Goal: Navigation & Orientation: Find specific page/section

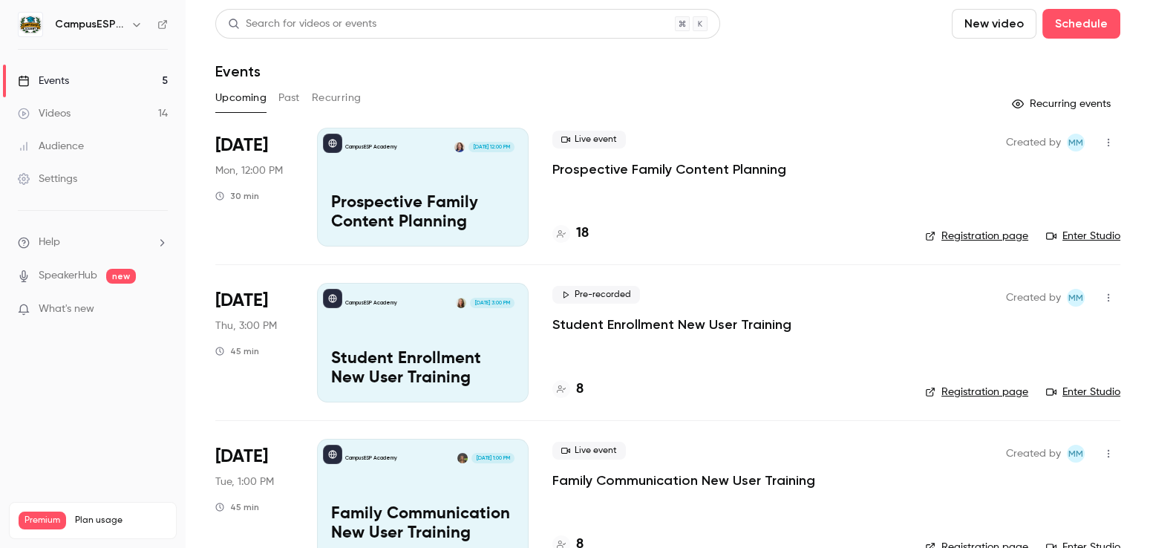
click at [583, 239] on h4 "18" at bounding box center [582, 234] width 13 height 20
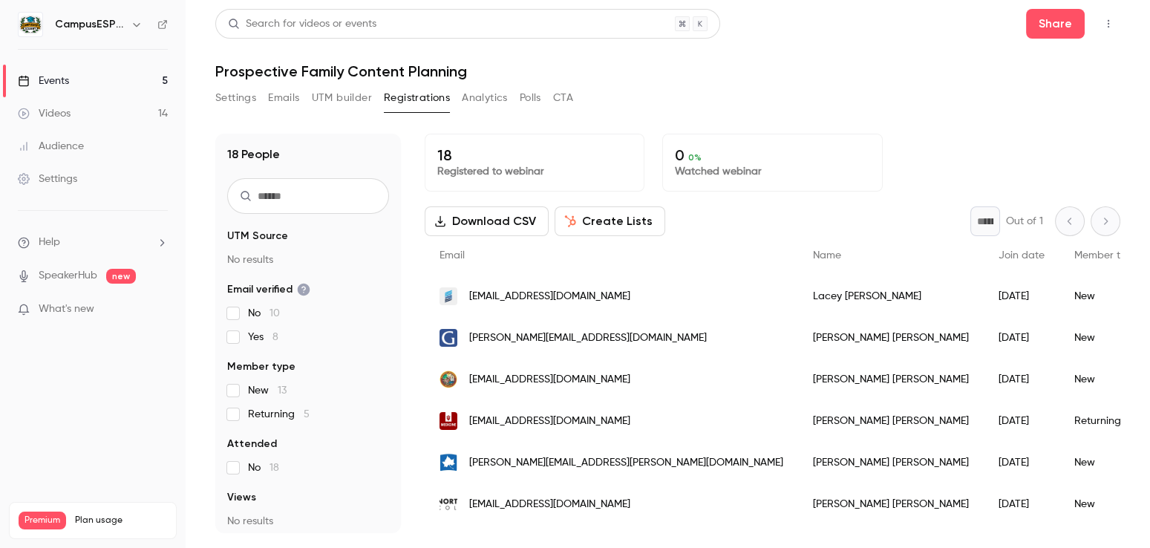
click at [48, 76] on div "Events" at bounding box center [43, 81] width 51 height 15
